Goal: Complete application form

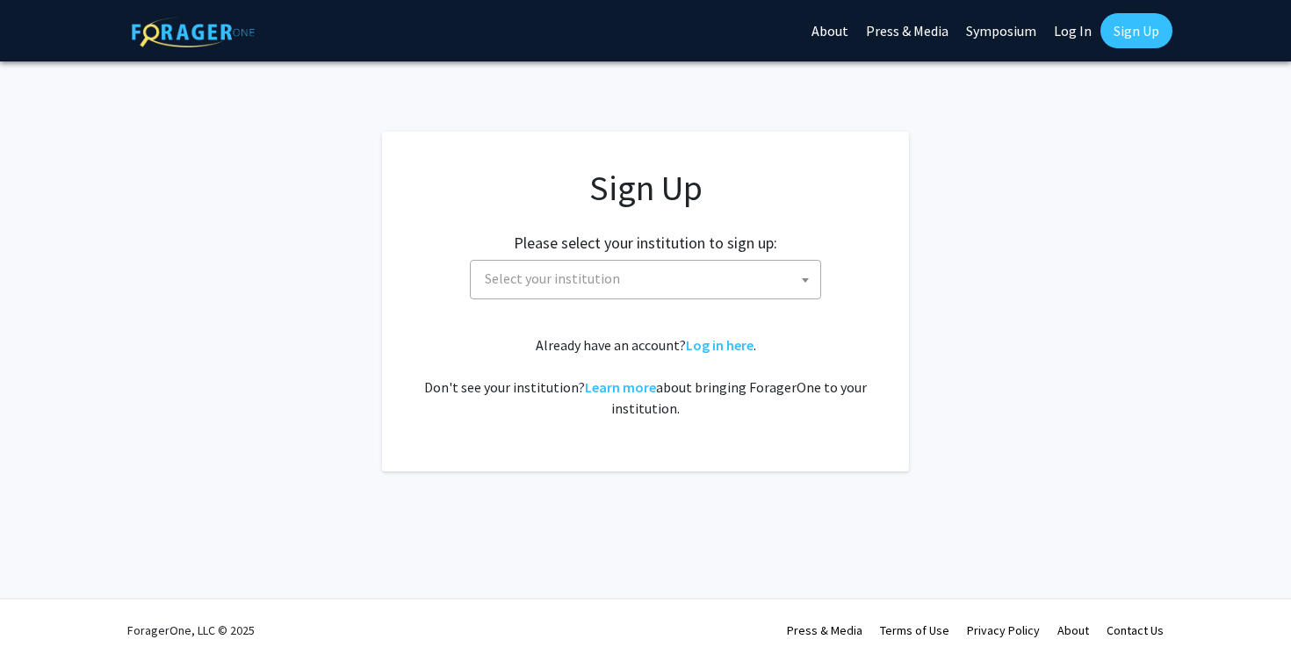
click at [762, 273] on span "Select your institution" at bounding box center [649, 279] width 342 height 36
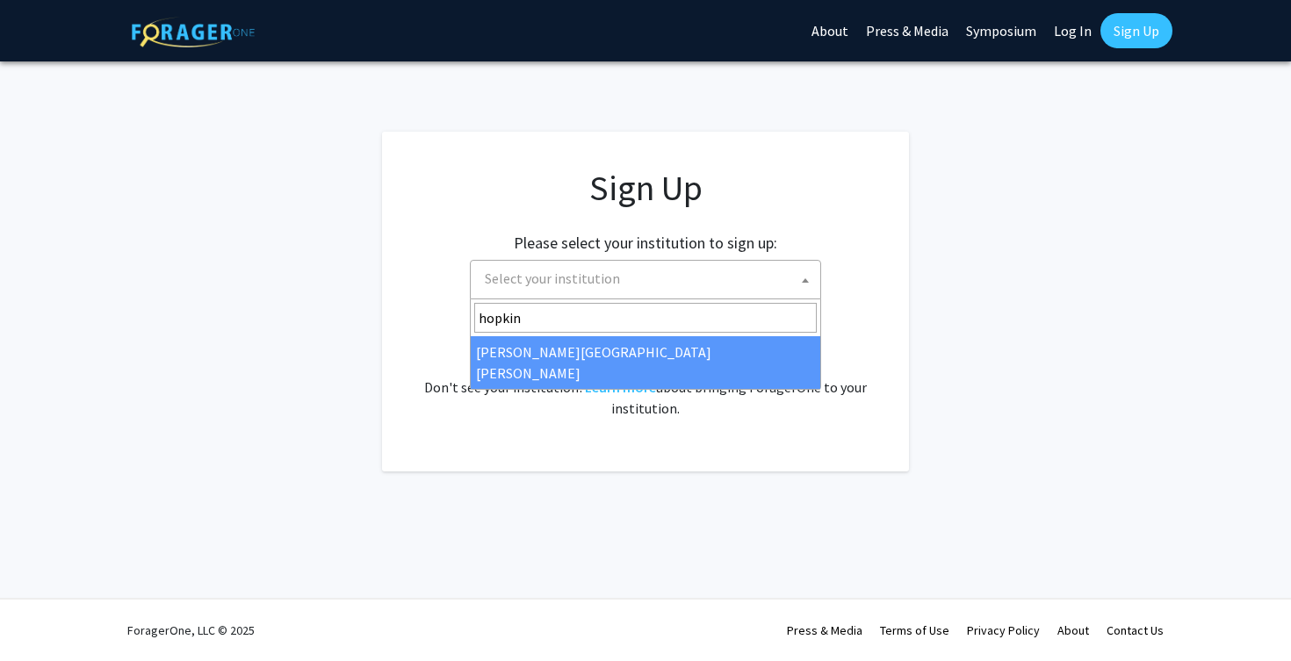
type input "hopkin"
select select "1"
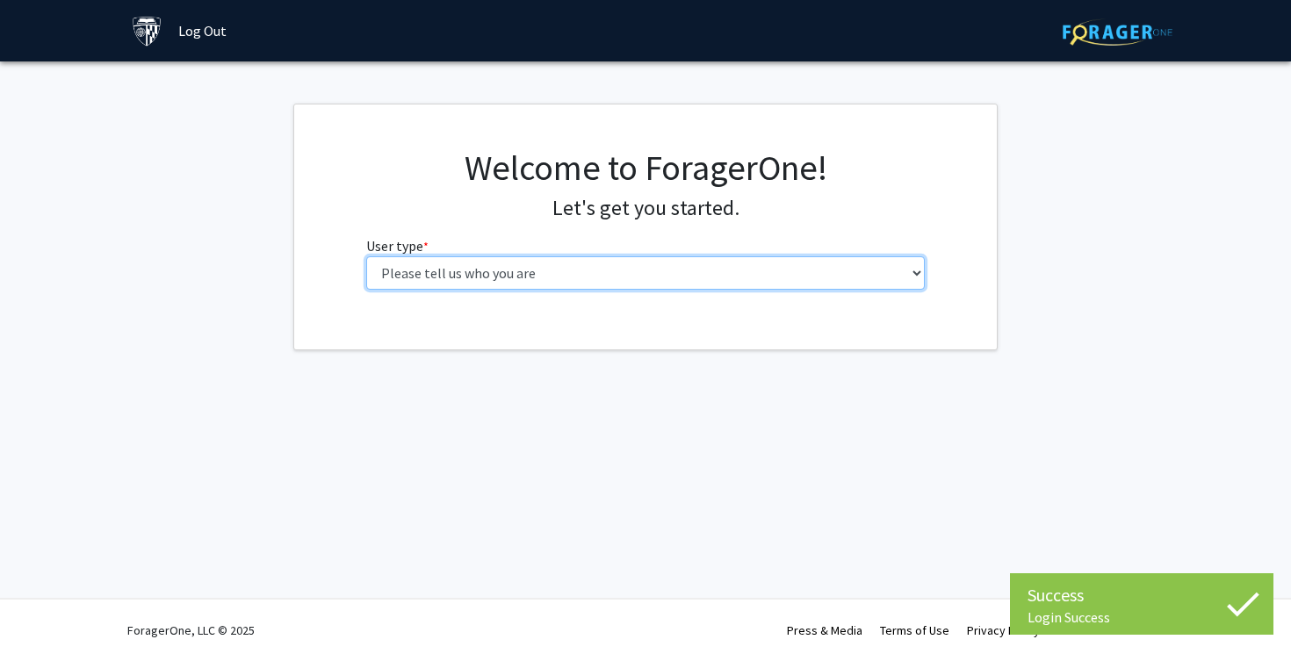
click at [759, 270] on select "Please tell us who you are Undergraduate Student Master's Student Doctoral Cand…" at bounding box center [645, 272] width 559 height 33
select select "3: doc"
click at [366, 256] on select "Please tell us who you are Undergraduate Student Master's Student Doctoral Cand…" at bounding box center [645, 272] width 559 height 33
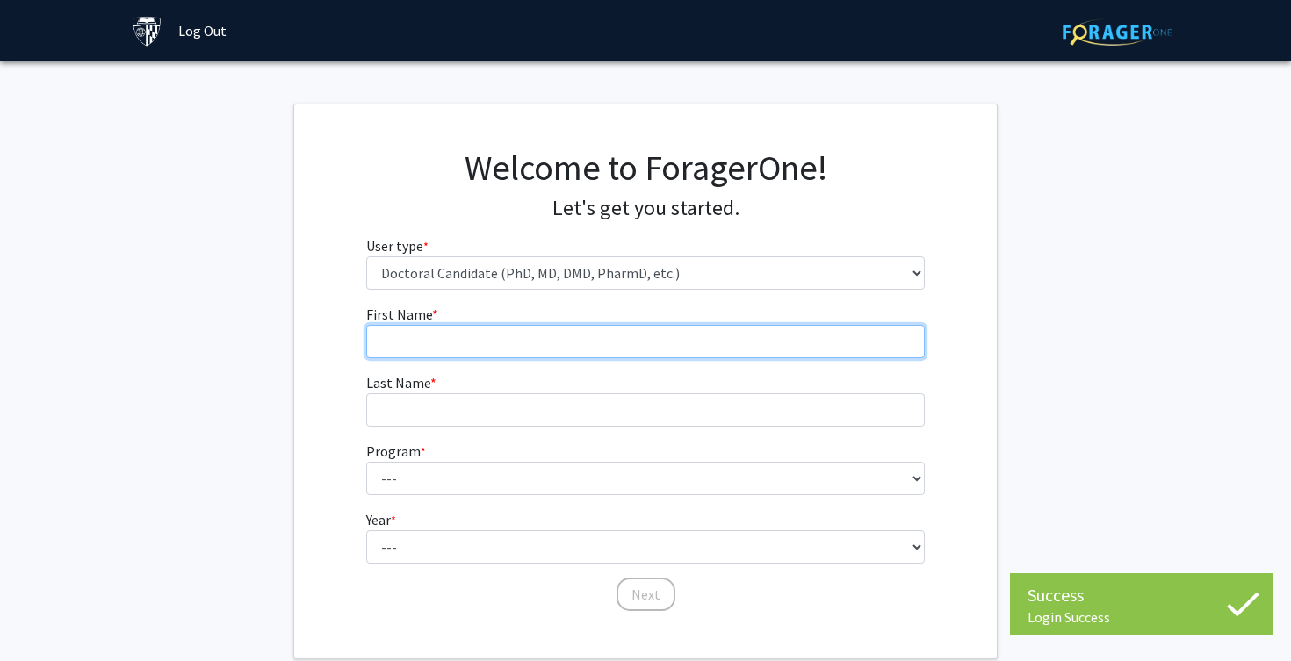
click at [722, 326] on input "First Name * required" at bounding box center [645, 341] width 559 height 33
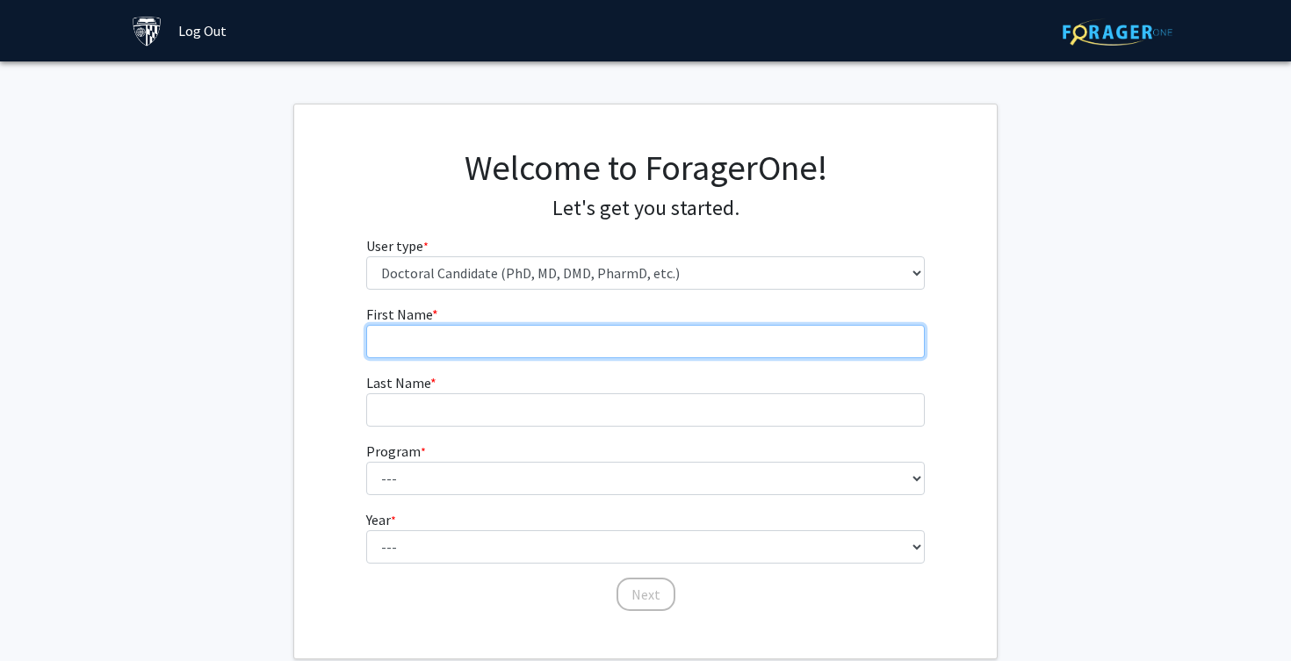
type input "[PERSON_NAME]"
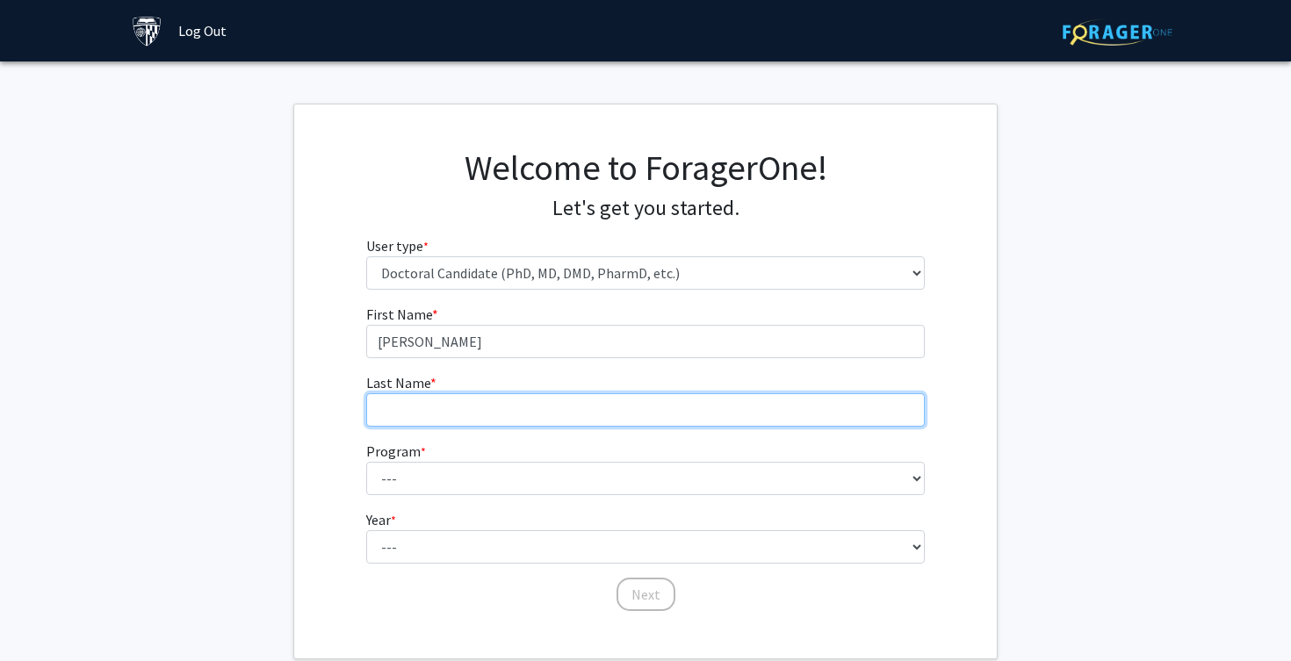
type input "[PERSON_NAME]"
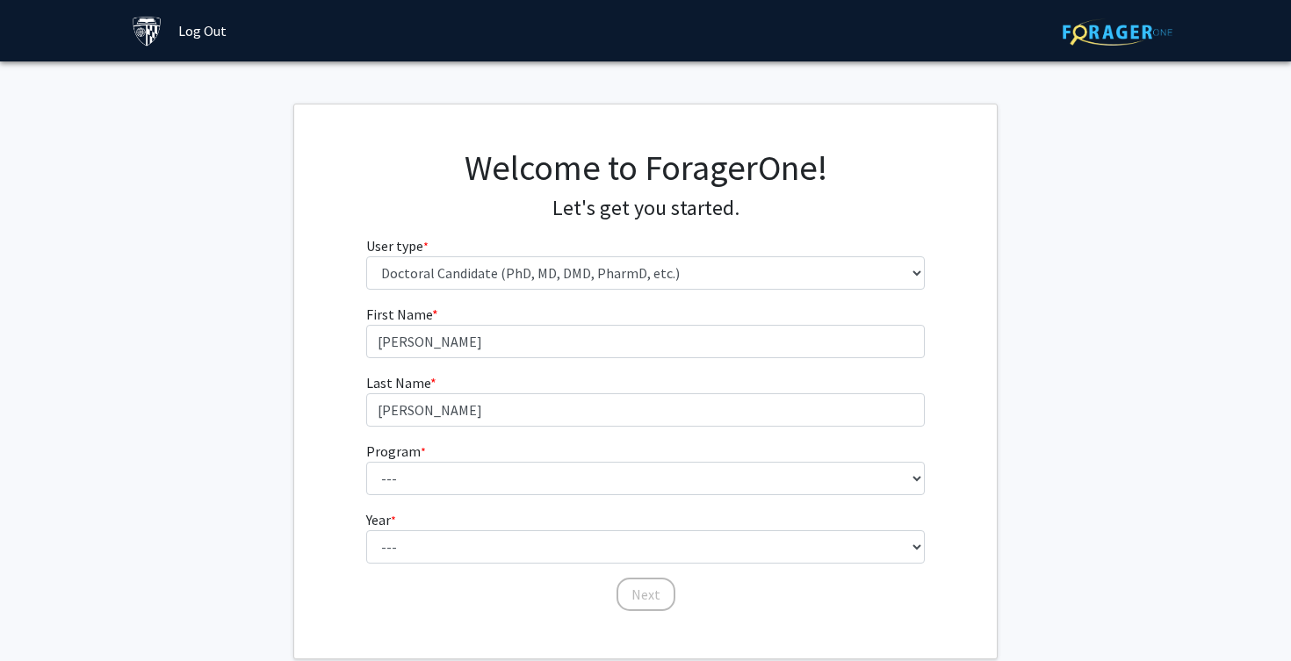
click at [587, 511] on fg-select "Year * required --- First Year Second Year Third Year Fourth Year Fifth Year Si…" at bounding box center [645, 536] width 559 height 54
click at [587, 508] on form "First Name * required [PERSON_NAME] Last Name * required [PERSON_NAME] Program …" at bounding box center [645, 450] width 559 height 292
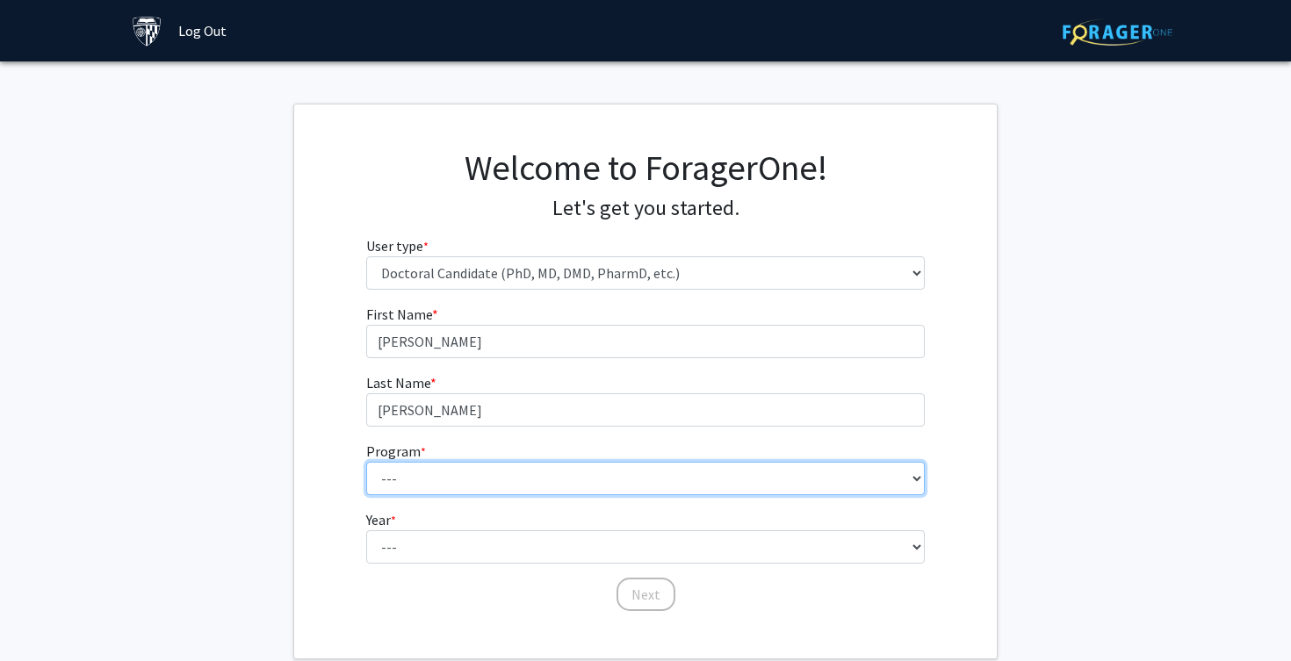
click at [587, 487] on select "--- Adult-Gerontological Acute Care Nurse Practitioner Adult-Gerontological Cri…" at bounding box center [645, 478] width 559 height 33
select select "22: 25"
click at [366, 462] on select "--- Adult-Gerontological Acute Care Nurse Practitioner Adult-Gerontological Cri…" at bounding box center [645, 478] width 559 height 33
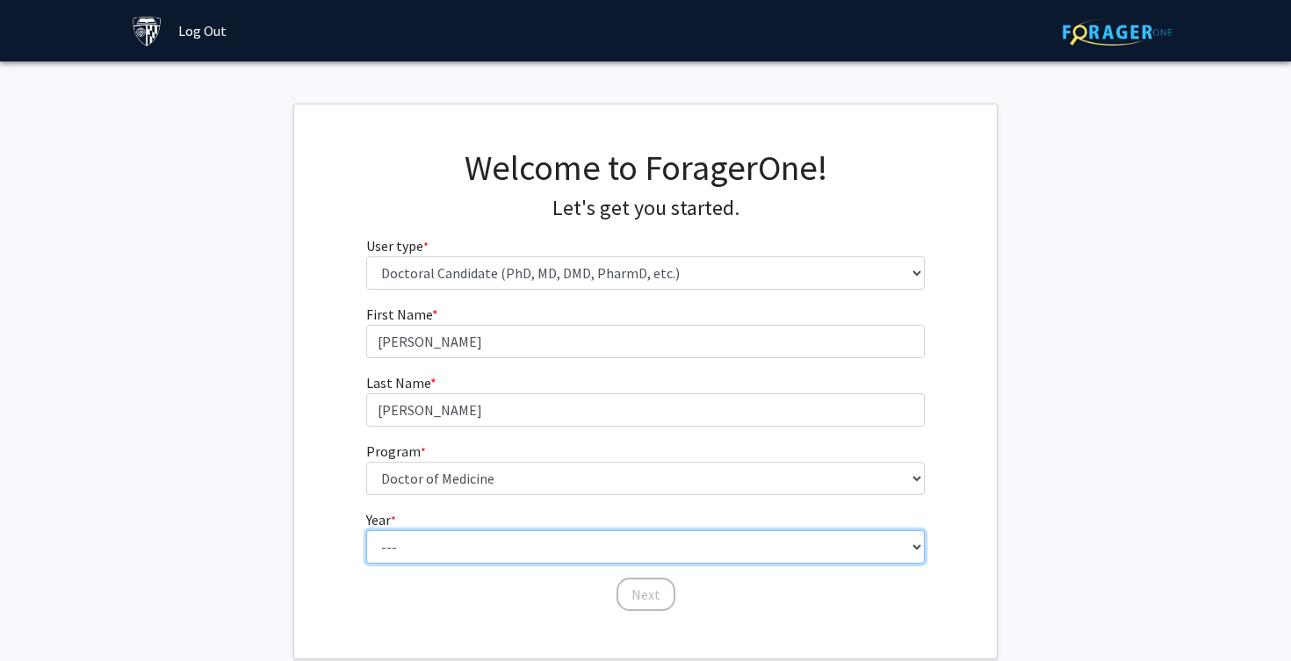
click at [563, 547] on select "--- First Year Second Year Third Year Fourth Year Fifth Year Sixth Year Seventh…" at bounding box center [645, 546] width 559 height 33
select select "1: first_year"
click at [366, 530] on select "--- First Year Second Year Third Year Fourth Year Fifth Year Sixth Year Seventh…" at bounding box center [645, 546] width 559 height 33
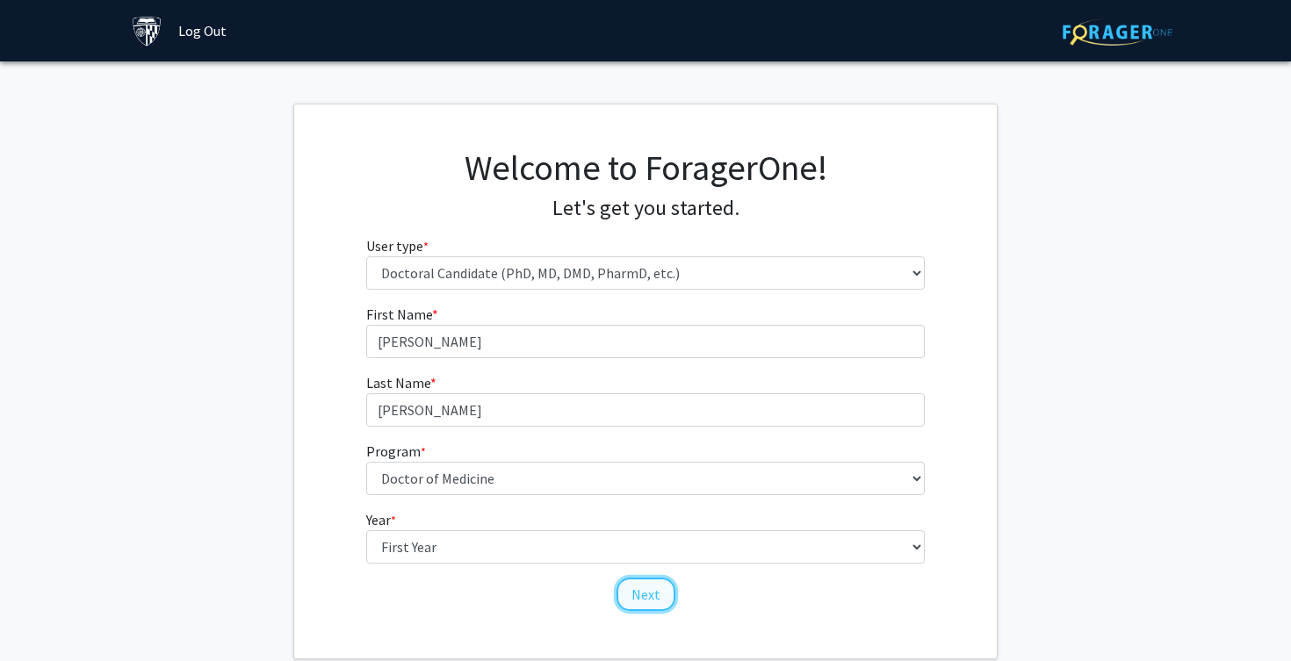
click at [656, 595] on button "Next" at bounding box center [645, 594] width 59 height 33
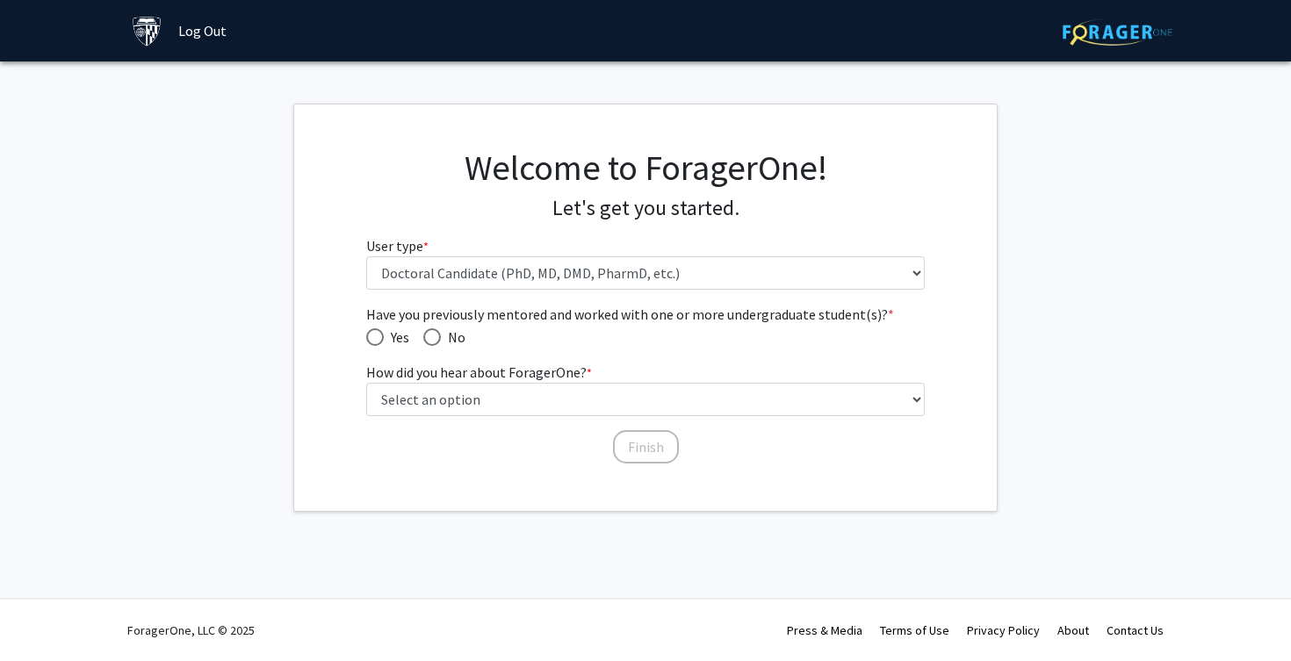
click at [428, 334] on span "Have you previously mentored and worked with one or more undergraduate student(…" at bounding box center [432, 337] width 18 height 18
click at [428, 334] on input "No" at bounding box center [432, 337] width 18 height 18
radio input "true"
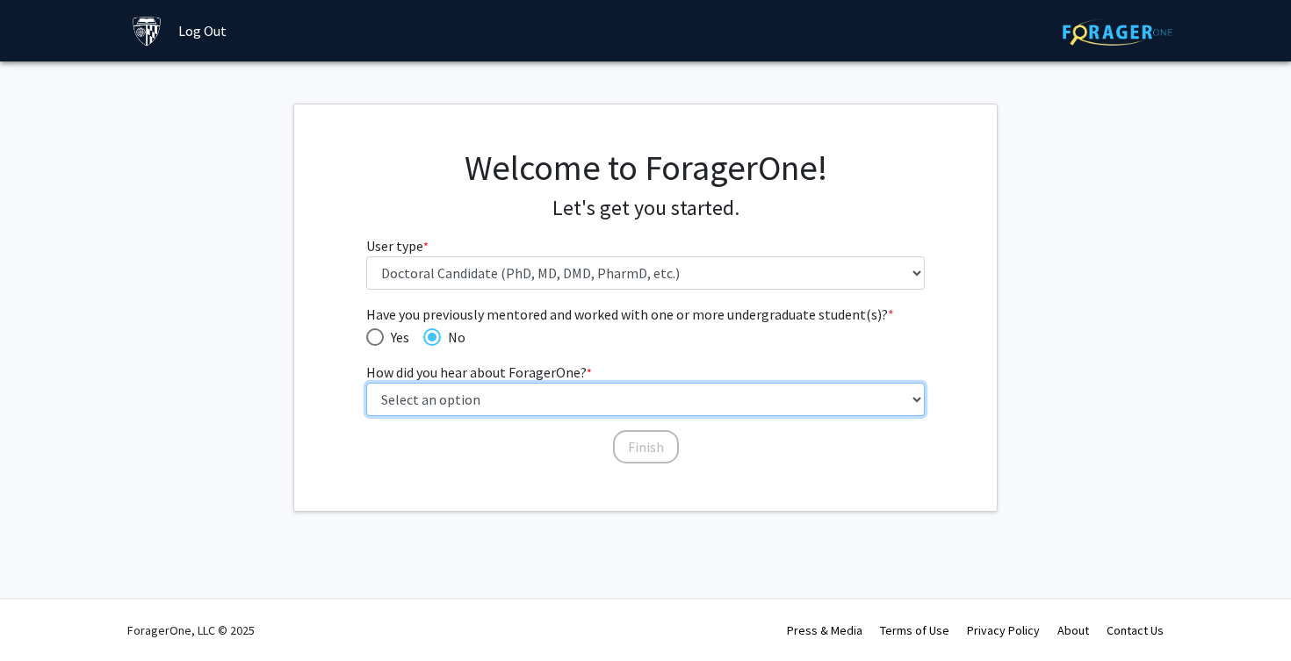
click at [443, 405] on select "Select an option Peer/student recommendation Faculty/staff recommendation Unive…" at bounding box center [645, 399] width 559 height 33
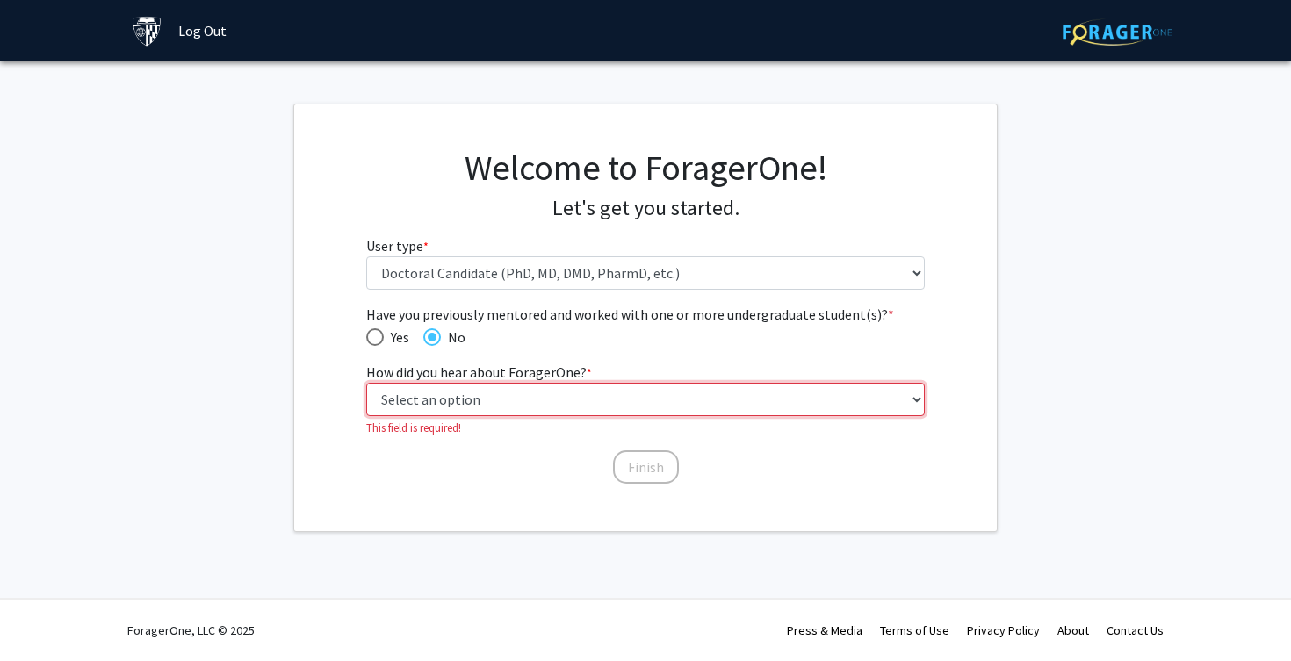
click at [393, 393] on select "Select an option Peer/student recommendation Faculty/staff recommendation Unive…" at bounding box center [645, 399] width 559 height 33
select select "3: university_website"
click at [366, 383] on select "Select an option Peer/student recommendation Faculty/staff recommendation Unive…" at bounding box center [645, 399] width 559 height 33
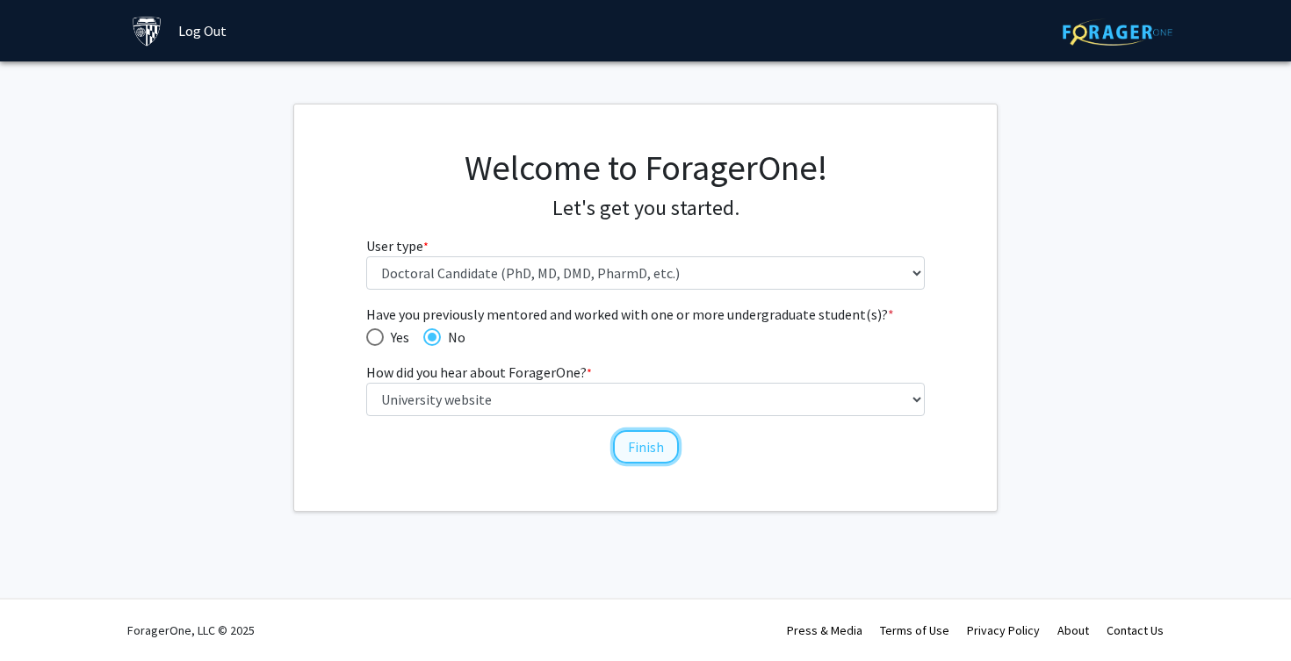
click at [636, 442] on button "Finish" at bounding box center [646, 446] width 66 height 33
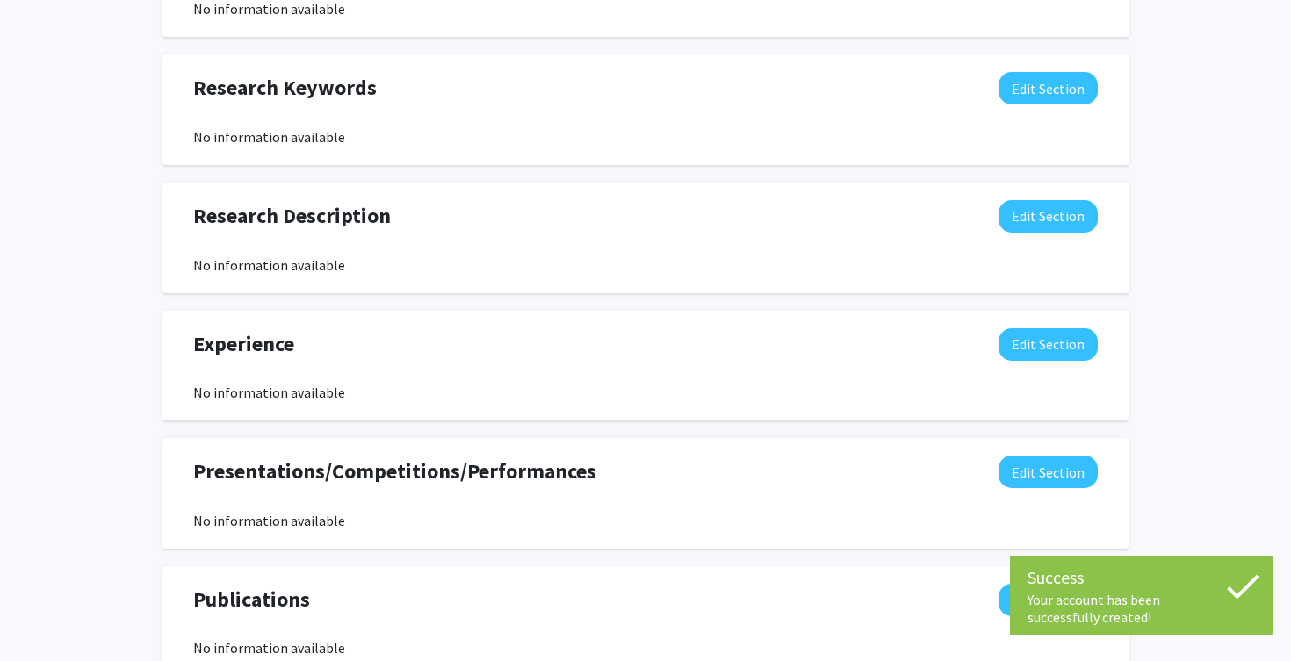
scroll to position [928, 0]
